Goal: Browse casually

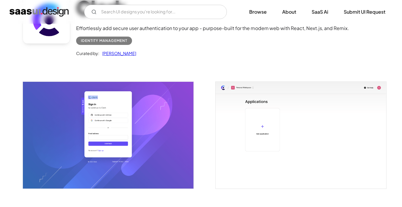
scroll to position [36, 0]
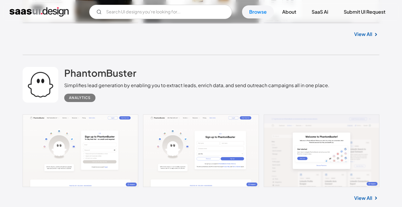
scroll to position [2444, 0]
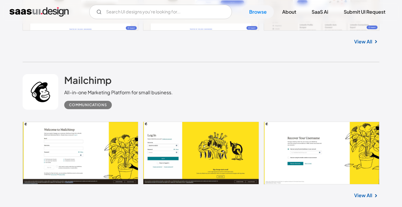
scroll to position [2590, 0]
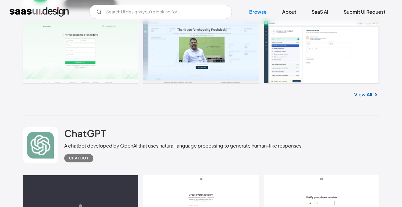
scroll to position [4003, 0]
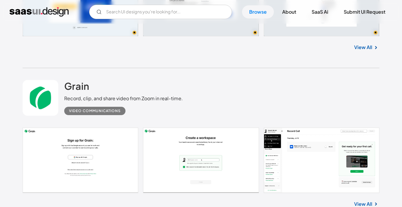
scroll to position [4406, 0]
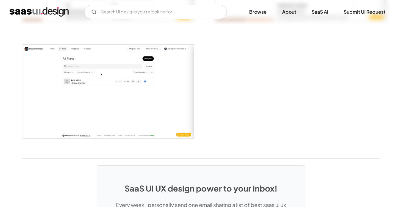
scroll to position [1416, 0]
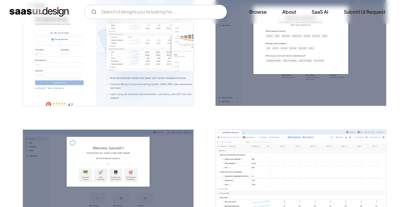
scroll to position [225, 0]
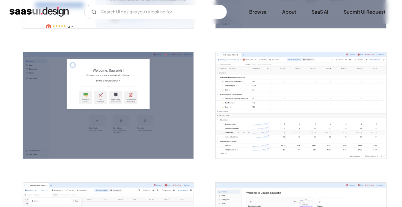
click at [317, 92] on img "open lightbox" at bounding box center [300, 105] width 171 height 107
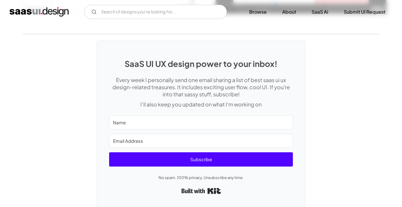
scroll to position [1296, 0]
